Goal: Task Accomplishment & Management: Use online tool/utility

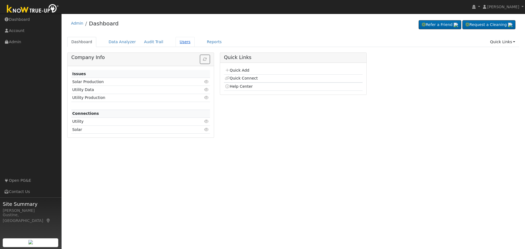
click at [185, 40] on link "Users" at bounding box center [185, 42] width 19 height 10
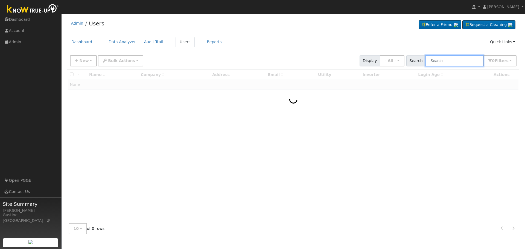
click at [449, 60] on input "text" at bounding box center [455, 60] width 58 height 11
paste input "Olivas, Marissa"
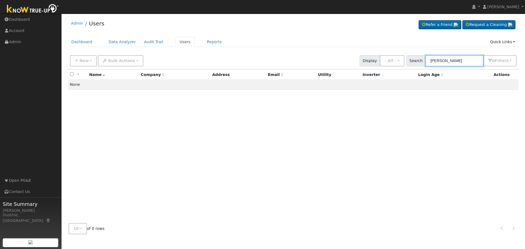
drag, startPoint x: 448, startPoint y: 61, endPoint x: 475, endPoint y: 63, distance: 27.2
click at [474, 63] on input "Olivas, Marissa" at bounding box center [455, 60] width 58 height 11
type input "Olivas"
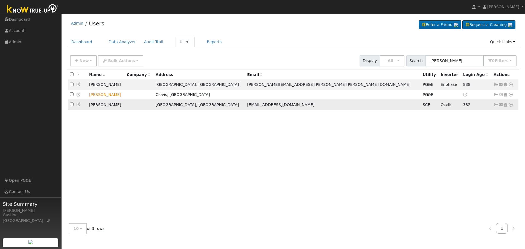
click at [496, 104] on link at bounding box center [496, 105] width 5 height 4
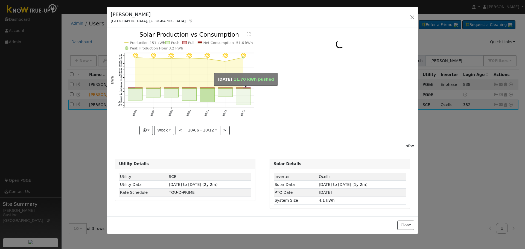
click at [244, 95] on rect "onclick=""" at bounding box center [243, 97] width 15 height 16
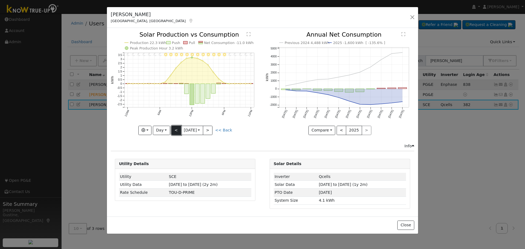
click at [175, 134] on button "<" at bounding box center [177, 130] width 10 height 9
type input "2025-10-11"
click at [413, 18] on button "button" at bounding box center [413, 17] width 8 height 8
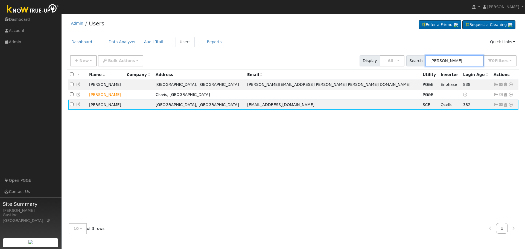
drag, startPoint x: 450, startPoint y: 56, endPoint x: 277, endPoint y: 52, distance: 173.5
click at [380, 59] on div "New Add User Quick Add Quick Connect Quick Convert Lead Bulk Actions Send Email…" at bounding box center [293, 59] width 449 height 13
type input "bocaneg"
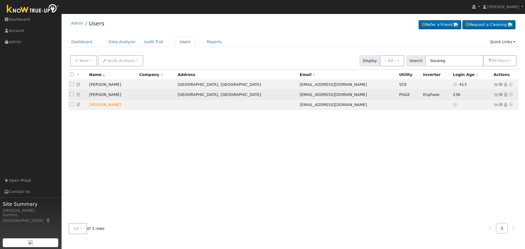
click at [497, 96] on icon at bounding box center [496, 95] width 5 height 4
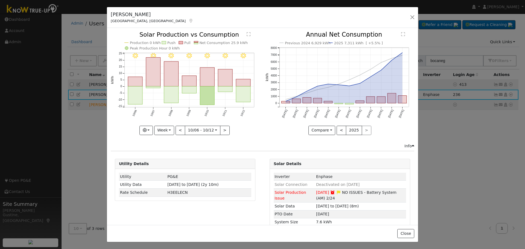
click at [246, 95] on rect "onclick=""" at bounding box center [243, 94] width 15 height 16
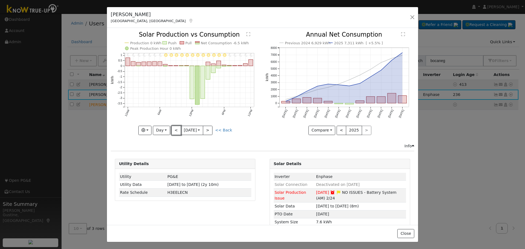
click at [172, 129] on button "<" at bounding box center [177, 130] width 10 height 9
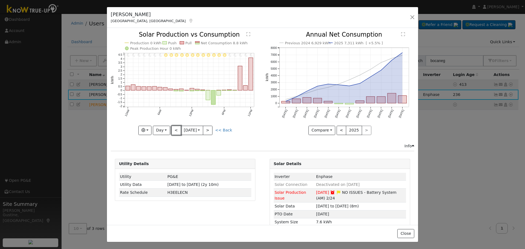
click at [173, 129] on button "<" at bounding box center [177, 130] width 10 height 9
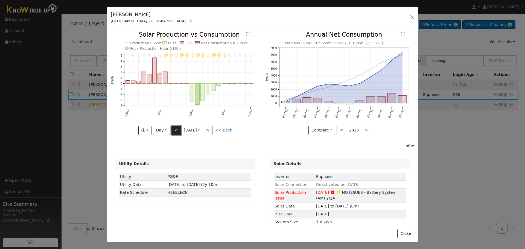
click at [173, 127] on button "<" at bounding box center [177, 130] width 10 height 9
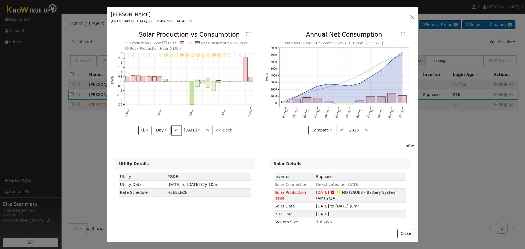
click at [173, 128] on button "<" at bounding box center [177, 130] width 10 height 9
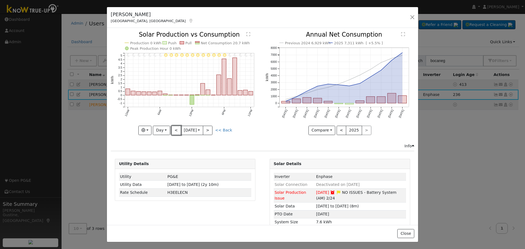
click at [174, 128] on button "<" at bounding box center [177, 130] width 10 height 9
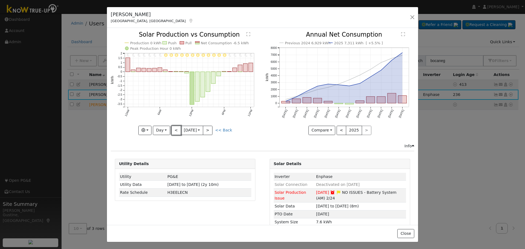
drag, startPoint x: 170, startPoint y: 125, endPoint x: 170, endPoint y: 129, distance: 4.1
click at [172, 129] on button "<" at bounding box center [177, 130] width 10 height 9
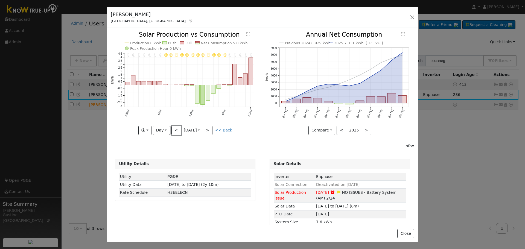
click at [172, 129] on button "<" at bounding box center [177, 130] width 10 height 9
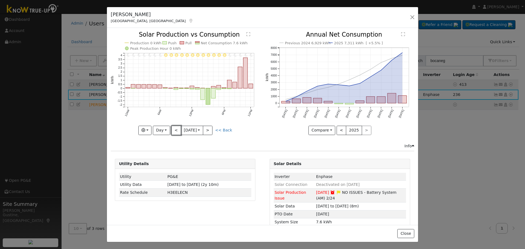
click at [178, 129] on button "<" at bounding box center [177, 130] width 10 height 9
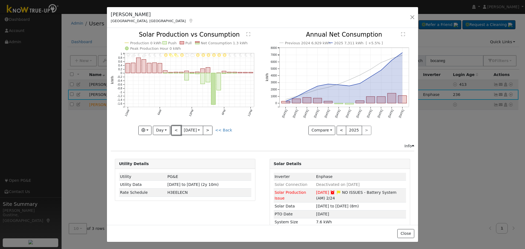
click at [177, 129] on button "<" at bounding box center [177, 130] width 10 height 9
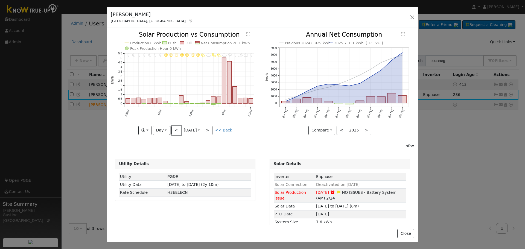
click at [174, 131] on button "<" at bounding box center [177, 130] width 10 height 9
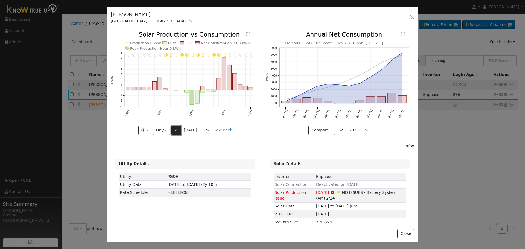
click at [174, 131] on button "<" at bounding box center [177, 130] width 10 height 9
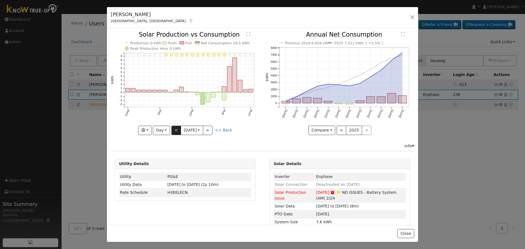
click at [174, 131] on div "11PM - Clear 10PM - Clear 9PM - Clear 8PM - Clear 7PM - Clear 6PM - Clear 5PM -…" at bounding box center [185, 83] width 149 height 103
click at [175, 132] on button "<" at bounding box center [177, 130] width 10 height 9
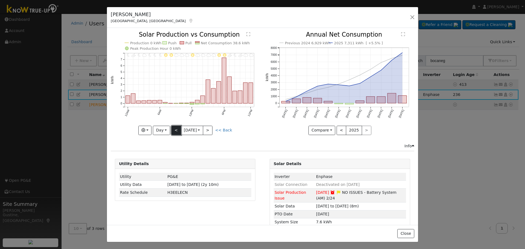
click at [173, 126] on button "<" at bounding box center [177, 130] width 10 height 9
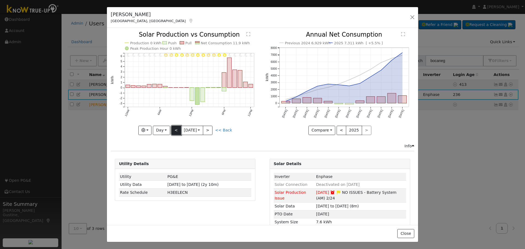
click at [176, 126] on button "<" at bounding box center [177, 130] width 10 height 9
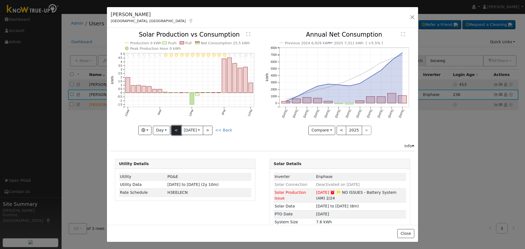
click at [176, 126] on button "<" at bounding box center [177, 130] width 10 height 9
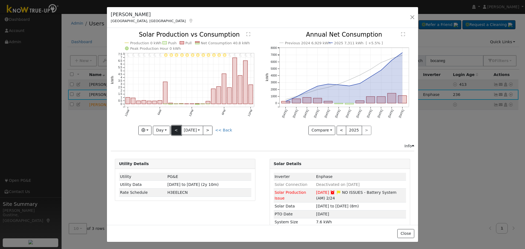
click at [173, 128] on button "<" at bounding box center [177, 130] width 10 height 9
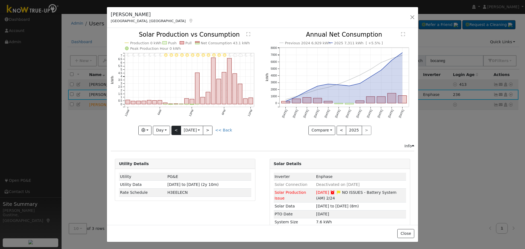
click at [173, 128] on div "11PM - MostlyClear 10PM - MostlyClear 9PM - MostlyCloudy 8PM - Cloudy 7PM - Mos…" at bounding box center [185, 83] width 149 height 103
click at [176, 128] on button "<" at bounding box center [177, 130] width 10 height 9
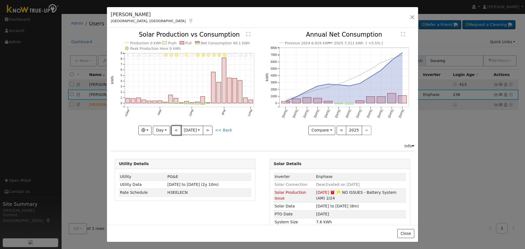
click at [176, 129] on button "<" at bounding box center [177, 130] width 10 height 9
type input "2025-09-23"
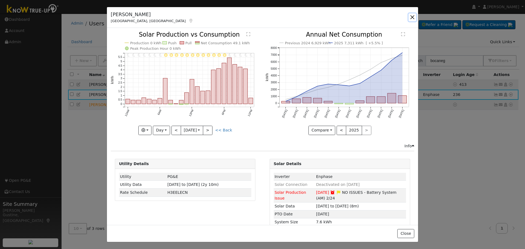
click at [416, 19] on button "button" at bounding box center [413, 17] width 8 height 8
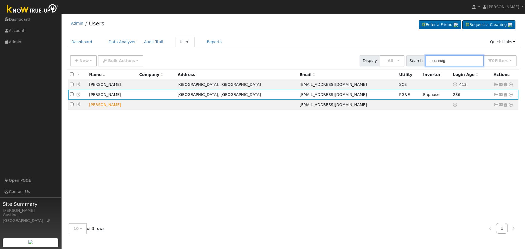
click at [474, 66] on input "bocaneg" at bounding box center [455, 60] width 58 height 11
click at [473, 65] on input "bocaneg" at bounding box center [455, 60] width 58 height 11
drag, startPoint x: 473, startPoint y: 65, endPoint x: 465, endPoint y: 63, distance: 8.4
click at [465, 63] on input "bocaneg" at bounding box center [455, 60] width 58 height 11
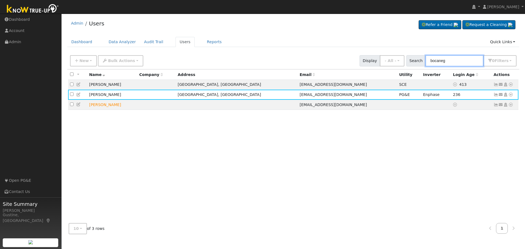
click at [464, 61] on input "bocaneg" at bounding box center [455, 60] width 58 height 11
paste input "Tucker, Denise & Kevin"
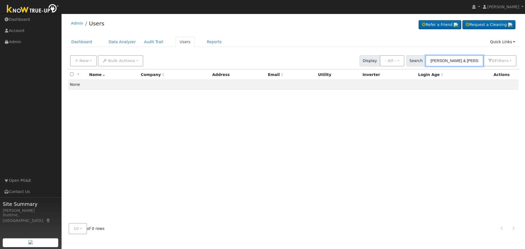
drag, startPoint x: 446, startPoint y: 60, endPoint x: 522, endPoint y: 79, distance: 77.4
click at [522, 79] on div "Edit User: New Select an Ac... New Account Nickname Cancel Create Are you sure …" at bounding box center [293, 146] width 458 height 186
type input "Tucker"
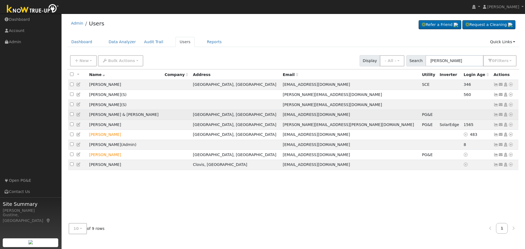
click at [496, 115] on icon at bounding box center [496, 115] width 5 height 4
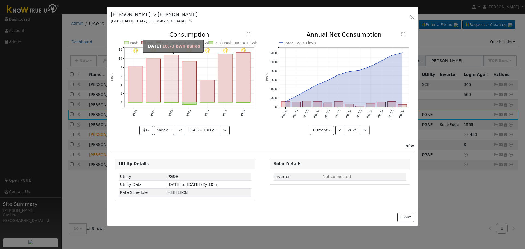
click at [169, 92] on rect "onclick=""" at bounding box center [171, 79] width 15 height 47
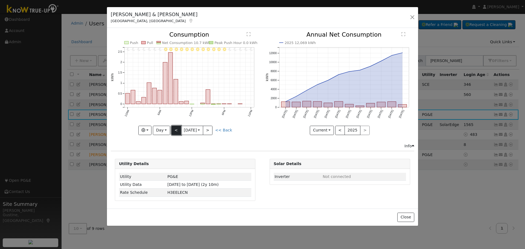
click at [175, 130] on button "<" at bounding box center [177, 130] width 10 height 9
click at [159, 131] on button "Day" at bounding box center [161, 130] width 17 height 9
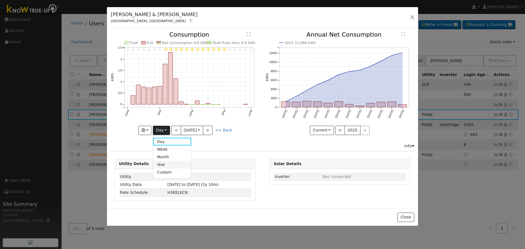
click at [164, 166] on link "Year" at bounding box center [172, 165] width 38 height 8
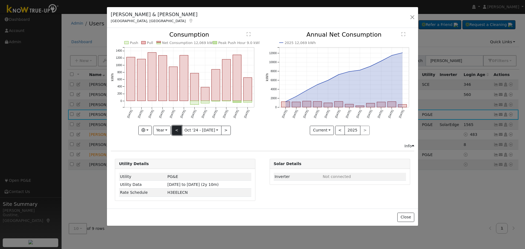
click at [180, 128] on button "<" at bounding box center [177, 130] width 10 height 9
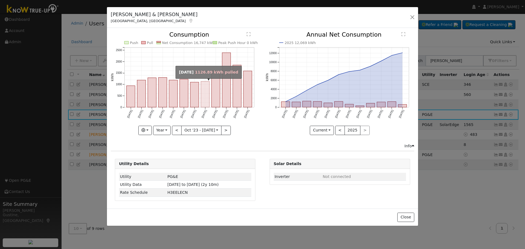
click at [206, 91] on rect "onclick=""" at bounding box center [205, 95] width 8 height 26
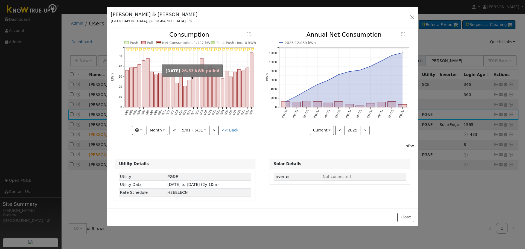
click at [188, 107] on rect "onclick=""" at bounding box center [189, 93] width 3 height 27
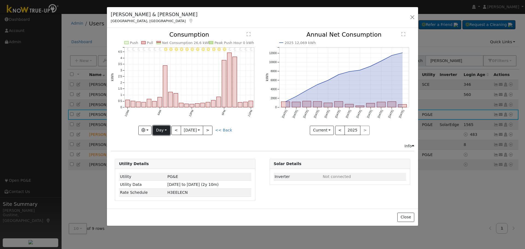
click at [157, 129] on button "Day" at bounding box center [161, 130] width 17 height 9
click at [166, 166] on link "Year" at bounding box center [172, 165] width 38 height 8
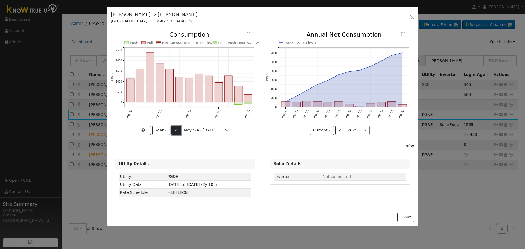
click at [178, 126] on button "<" at bounding box center [177, 130] width 10 height 9
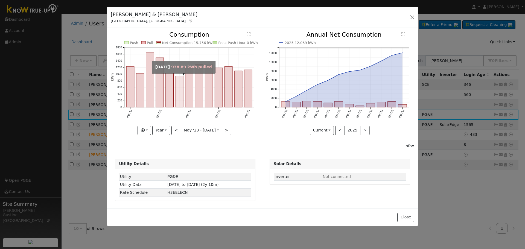
click at [178, 94] on rect "onclick=""" at bounding box center [180, 91] width 8 height 31
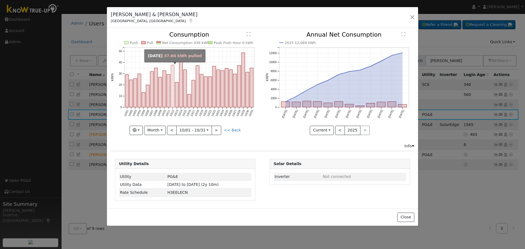
click at [174, 93] on rect "onclick=""" at bounding box center [172, 86] width 3 height 42
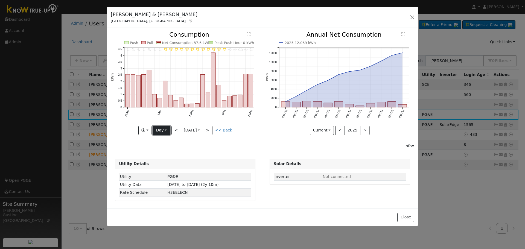
click at [153, 133] on button "Day" at bounding box center [161, 130] width 17 height 9
click at [164, 164] on link "Year" at bounding box center [172, 165] width 38 height 8
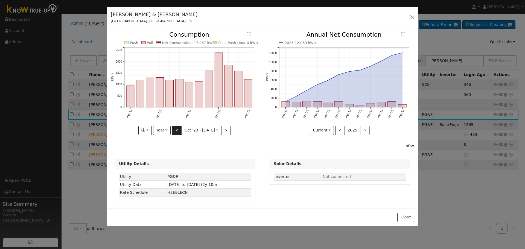
click at [179, 126] on div "Push Pull Net Consumption 17,967 kWh Peak Push Hour 0 kWh Oct '23 Jan '24 Apr '…" at bounding box center [185, 83] width 149 height 103
click at [176, 129] on button "<" at bounding box center [177, 130] width 10 height 9
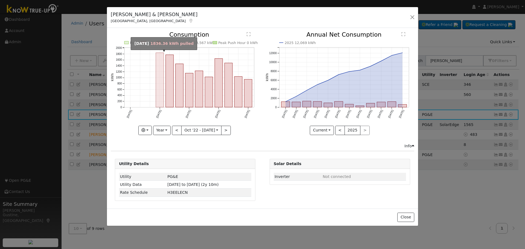
click at [162, 95] on rect "onclick=""" at bounding box center [160, 80] width 8 height 54
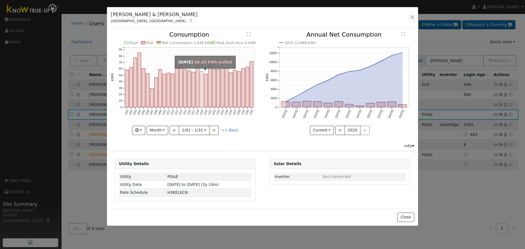
click at [201, 97] on rect "onclick=""" at bounding box center [201, 89] width 3 height 36
type input "2023-01-19"
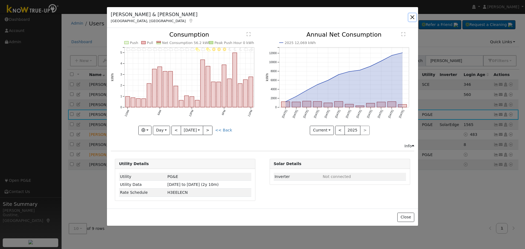
click at [413, 17] on button "button" at bounding box center [413, 17] width 8 height 8
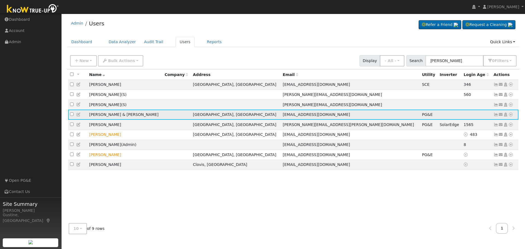
click at [494, 117] on icon at bounding box center [496, 115] width 5 height 4
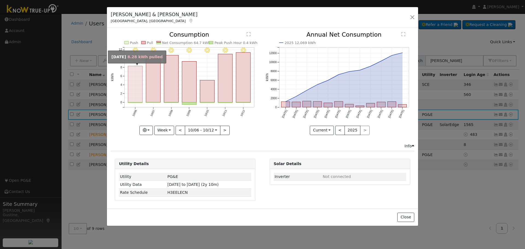
click at [143, 83] on rect "onclick=""" at bounding box center [135, 84] width 15 height 36
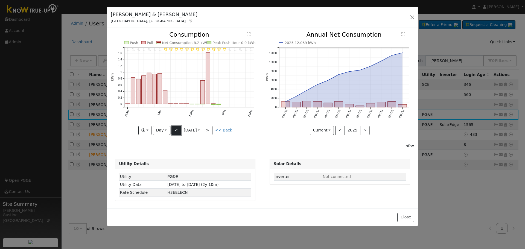
click at [172, 132] on button "<" at bounding box center [177, 130] width 10 height 9
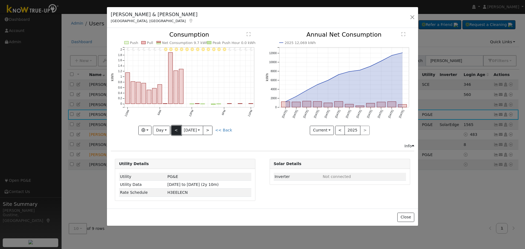
click at [172, 132] on button "<" at bounding box center [177, 130] width 10 height 9
click at [175, 128] on button "<" at bounding box center [177, 130] width 10 height 9
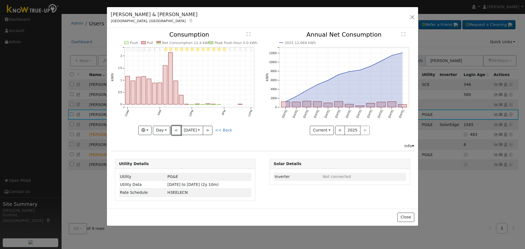
click at [176, 129] on button "<" at bounding box center [177, 130] width 10 height 9
click at [175, 130] on button "<" at bounding box center [177, 130] width 10 height 9
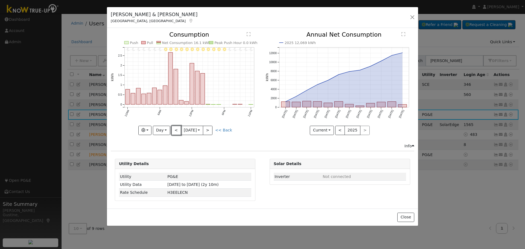
click at [175, 130] on button "<" at bounding box center [177, 130] width 10 height 9
type input "2025-09-27"
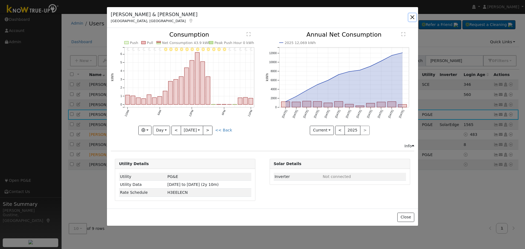
click at [412, 16] on button "button" at bounding box center [413, 17] width 8 height 8
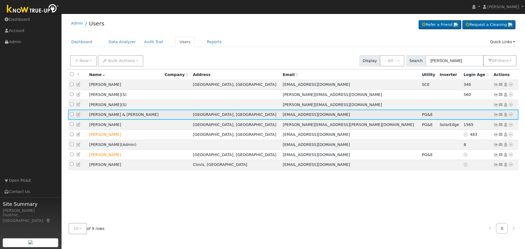
click at [512, 117] on icon at bounding box center [511, 115] width 5 height 4
click at [504, 126] on link "Data Analyzer" at bounding box center [493, 124] width 40 height 8
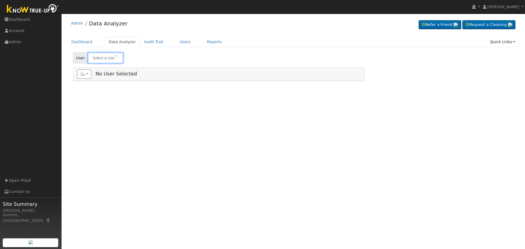
type input "[PERSON_NAME] & [PERSON_NAME]"
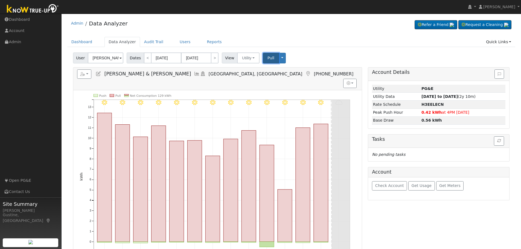
click at [268, 58] on span "Pull" at bounding box center [271, 58] width 7 height 4
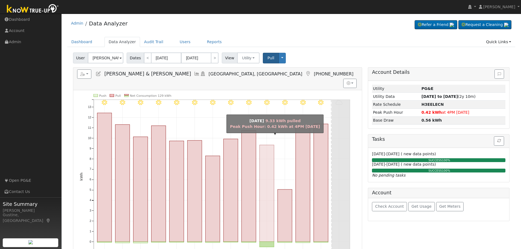
click at [264, 191] on rect "onclick=""" at bounding box center [267, 193] width 15 height 97
type input "[DATE]"
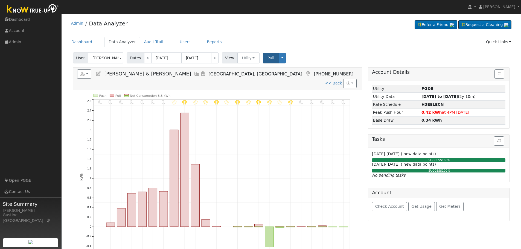
click at [155, 73] on h5 "Reports Scenario Health Check Energy Audit Account Timeline User Audit Trail In…" at bounding box center [217, 74] width 281 height 9
click at [194, 74] on icon at bounding box center [197, 73] width 6 height 5
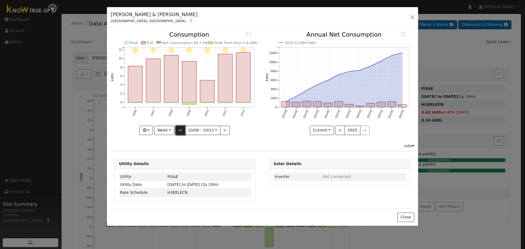
click at [181, 129] on button "<" at bounding box center [181, 130] width 10 height 9
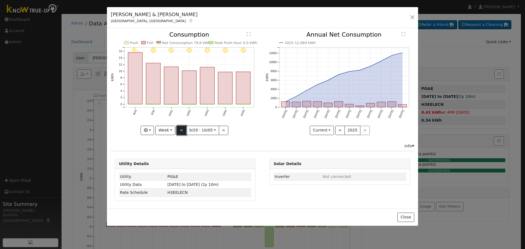
click at [181, 129] on button "<" at bounding box center [182, 130] width 10 height 9
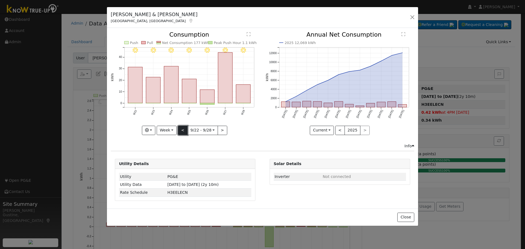
click at [182, 128] on button "<" at bounding box center [183, 130] width 10 height 9
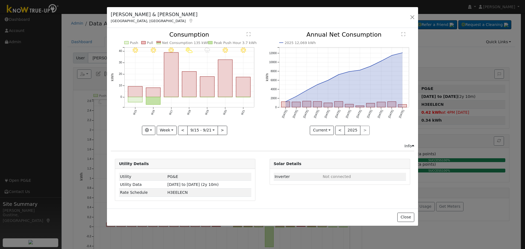
click at [183, 128] on div "9/21 - Clear 9/20 - Clear 9/19 - Drizzle 9/18 - PartlyCloudy 9/17 - Clear 9/16 …" at bounding box center [185, 83] width 149 height 103
click at [183, 128] on button "<" at bounding box center [183, 130] width 10 height 9
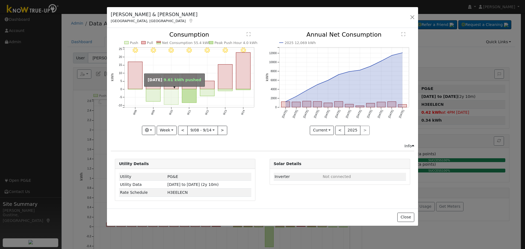
click at [173, 92] on rect "onclick=""" at bounding box center [171, 97] width 15 height 16
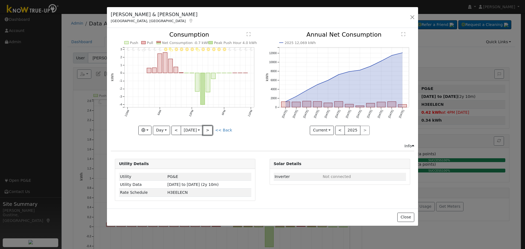
click at [211, 129] on button ">" at bounding box center [208, 130] width 10 height 9
type input "[DATE]"
drag, startPoint x: 199, startPoint y: 21, endPoint x: 193, endPoint y: 28, distance: 8.9
click at [197, 24] on div "[PERSON_NAME] & [PERSON_NAME] Fresno, [GEOGRAPHIC_DATA] Default Account Default…" at bounding box center [262, 17] width 311 height 21
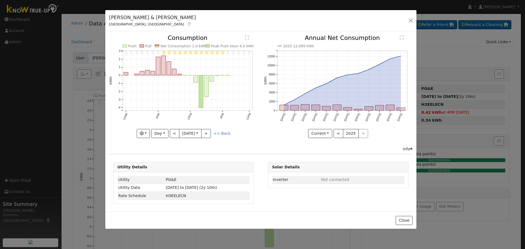
click at [192, 28] on div "[PERSON_NAME] & [PERSON_NAME] Fresno, [GEOGRAPHIC_DATA] Default Account Default…" at bounding box center [260, 20] width 311 height 21
